Goal: Book appointment/travel/reservation

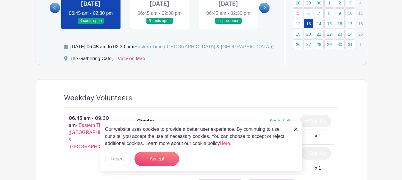
scroll to position [386, 0]
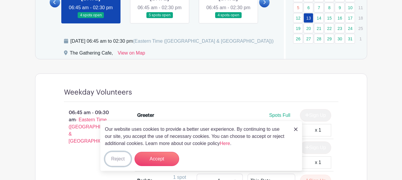
drag, startPoint x: 120, startPoint y: 158, endPoint x: 131, endPoint y: 158, distance: 10.4
click at [120, 158] on button "Reject" at bounding box center [118, 159] width 26 height 14
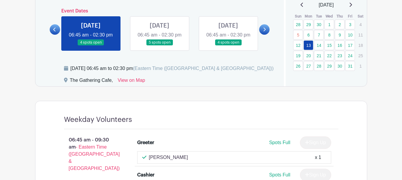
scroll to position [357, 0]
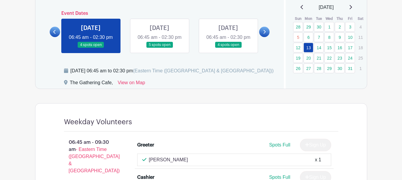
click at [159, 48] on link at bounding box center [159, 48] width 0 height 0
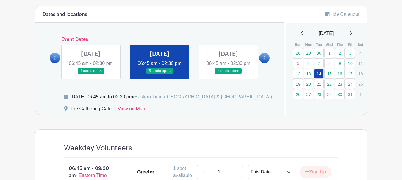
scroll to position [327, 0]
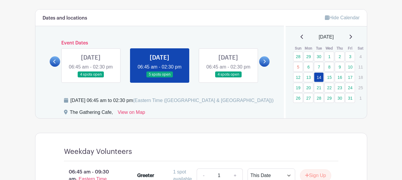
click at [91, 78] on link at bounding box center [91, 78] width 0 height 0
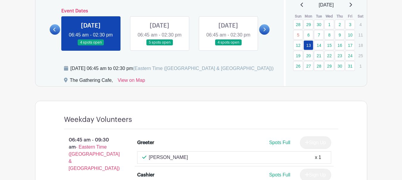
scroll to position [357, 0]
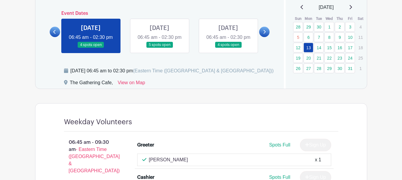
click at [159, 48] on link at bounding box center [159, 48] width 0 height 0
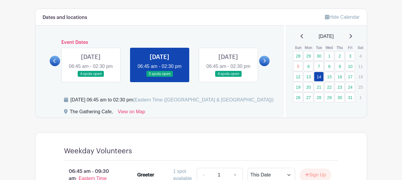
scroll to position [327, 0]
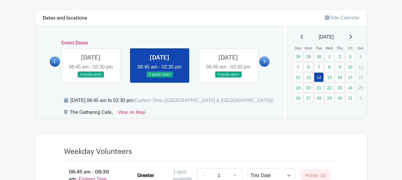
click at [228, 78] on link at bounding box center [228, 78] width 0 height 0
click at [330, 78] on link "15" at bounding box center [329, 78] width 10 height 10
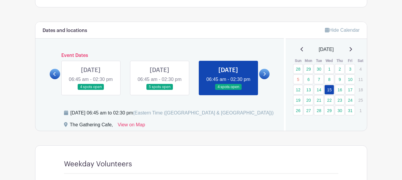
scroll to position [297, 0]
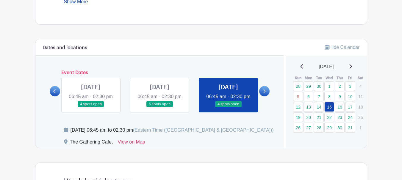
click at [263, 94] on icon at bounding box center [264, 91] width 3 height 4
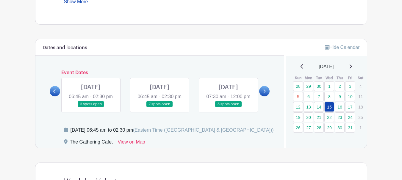
click at [91, 108] on link at bounding box center [91, 108] width 0 height 0
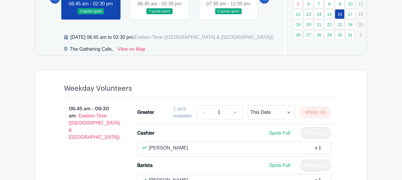
scroll to position [357, 0]
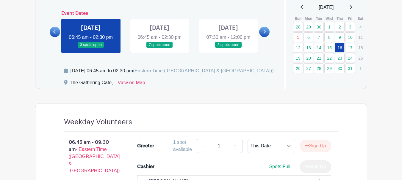
click at [159, 48] on link at bounding box center [159, 48] width 0 height 0
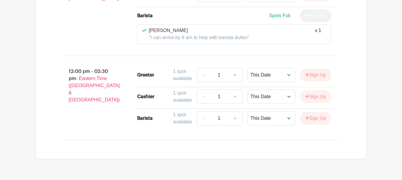
scroll to position [590, 0]
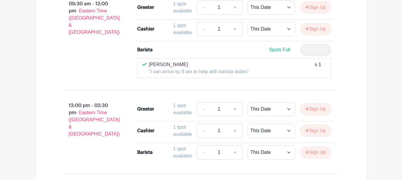
click at [199, 76] on p ""I can arrive by 8 am to help with barista duties"" at bounding box center [199, 71] width 100 height 7
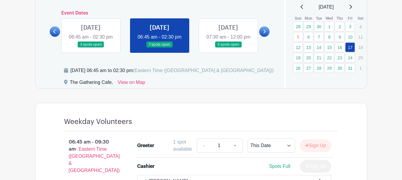
scroll to position [353, 0]
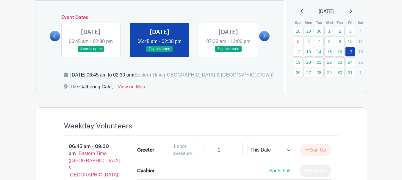
click at [263, 38] on icon at bounding box center [264, 36] width 3 height 4
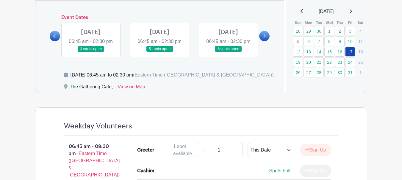
click at [91, 52] on link at bounding box center [91, 52] width 0 height 0
click at [309, 63] on link "20" at bounding box center [308, 62] width 10 height 10
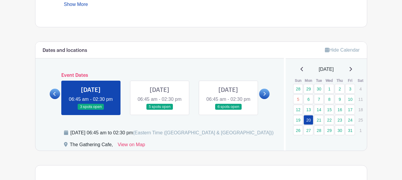
scroll to position [293, 0]
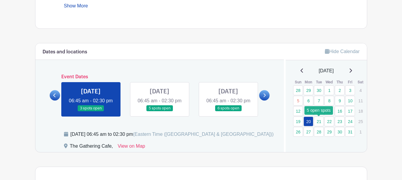
click at [320, 120] on link "21" at bounding box center [319, 122] width 10 height 10
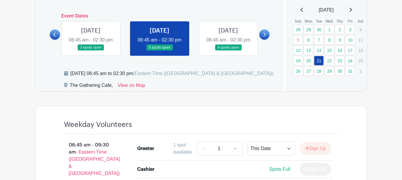
scroll to position [323, 0]
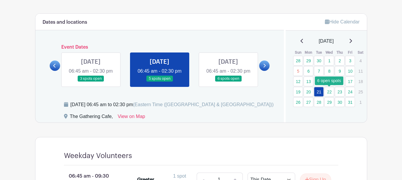
click at [329, 95] on link "22" at bounding box center [329, 92] width 10 height 10
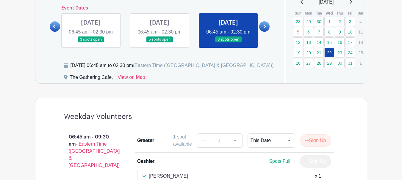
scroll to position [353, 0]
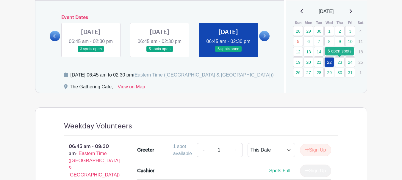
click at [340, 64] on link "23" at bounding box center [339, 62] width 10 height 10
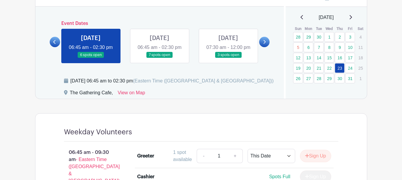
scroll to position [356, 0]
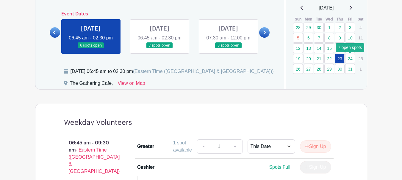
click at [351, 58] on link "24" at bounding box center [350, 59] width 10 height 10
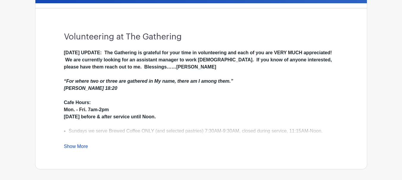
scroll to position [149, 0]
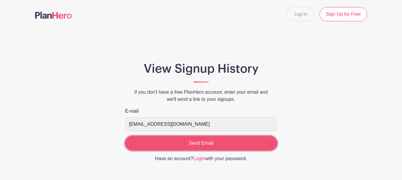
click at [201, 141] on input "Send Email" at bounding box center [201, 143] width 152 height 14
